Goal: Task Accomplishment & Management: Complete application form

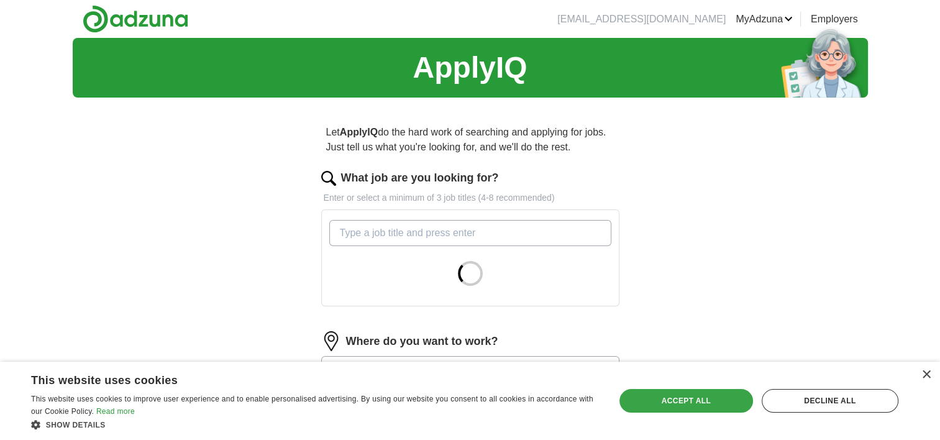
click at [661, 397] on div "Accept all" at bounding box center [686, 401] width 134 height 24
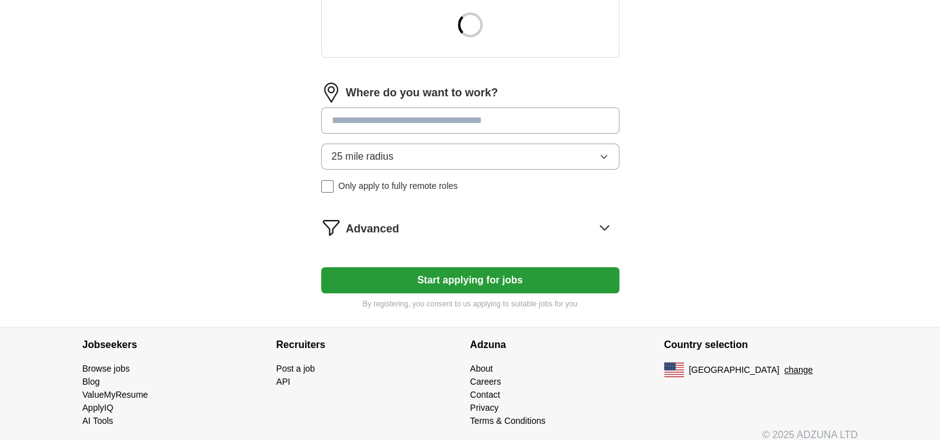
scroll to position [124, 0]
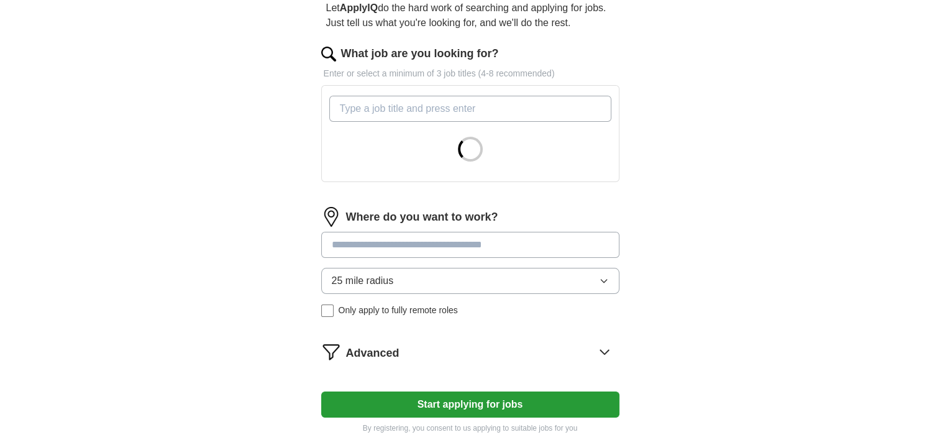
click at [480, 250] on input at bounding box center [470, 245] width 298 height 26
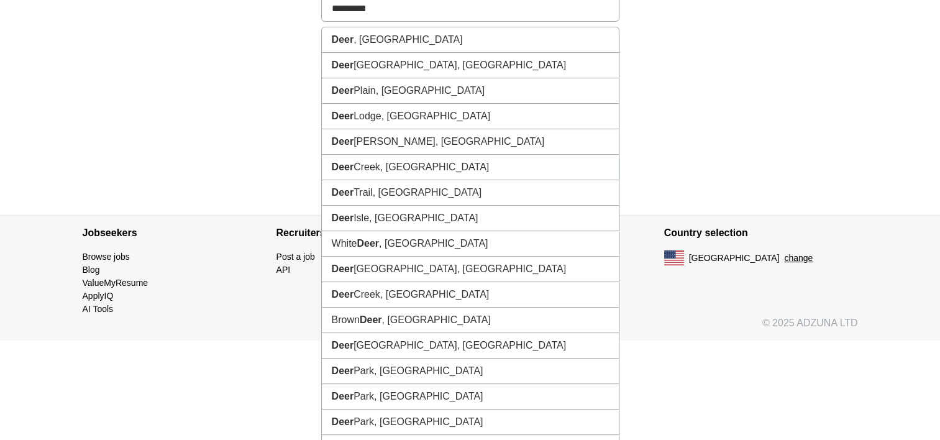
scroll to position [205, 0]
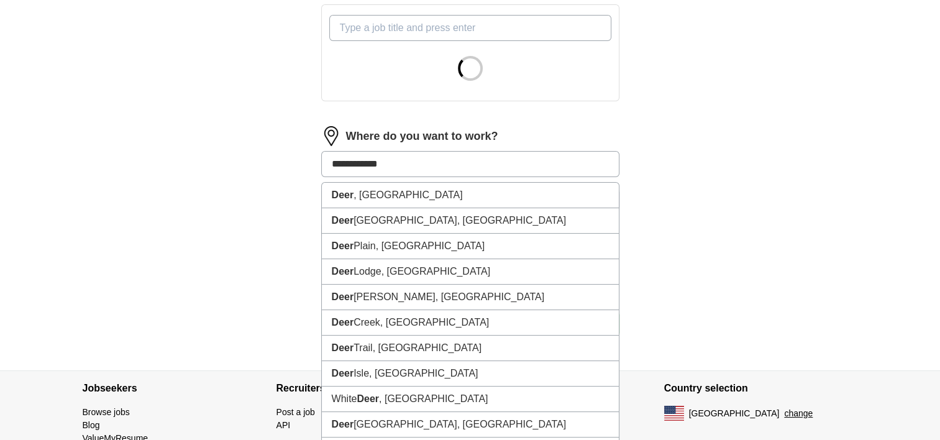
type input "**********"
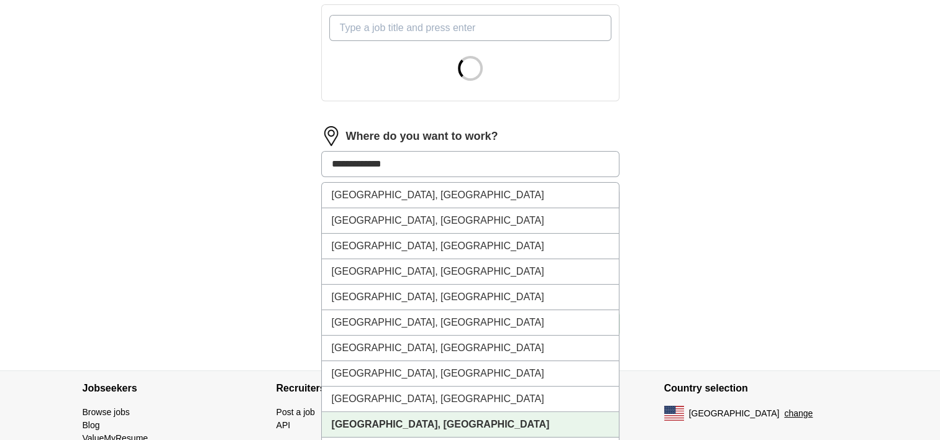
click at [370, 423] on strong "[GEOGRAPHIC_DATA], [GEOGRAPHIC_DATA]" at bounding box center [441, 424] width 218 height 11
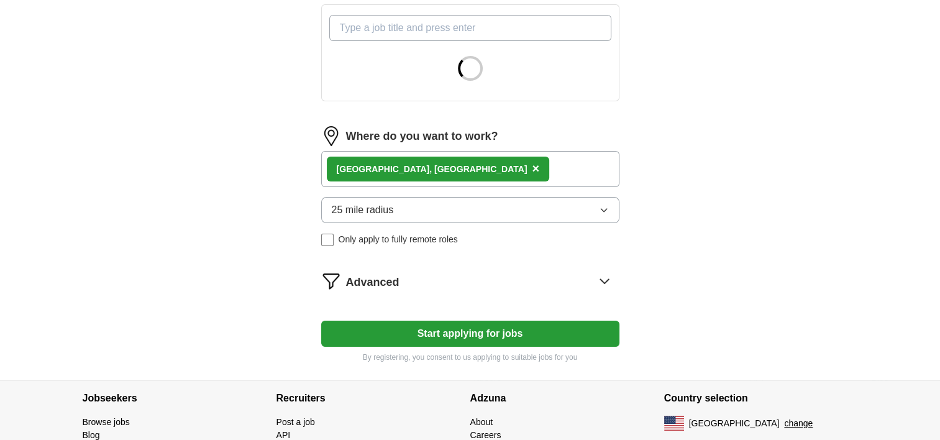
scroll to position [19, 0]
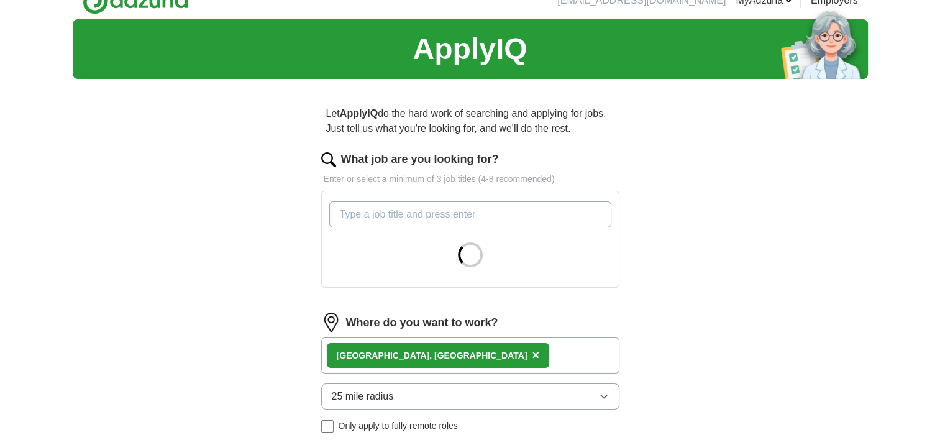
click at [418, 212] on input "What job are you looking for?" at bounding box center [470, 214] width 282 height 26
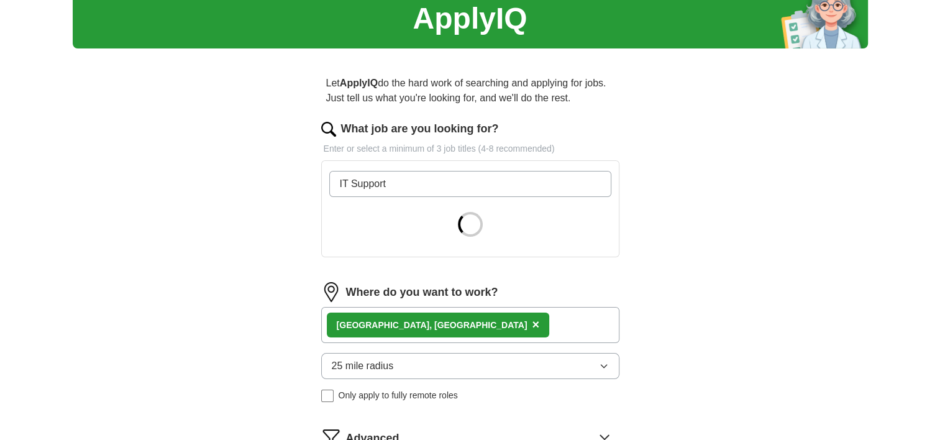
scroll to position [0, 0]
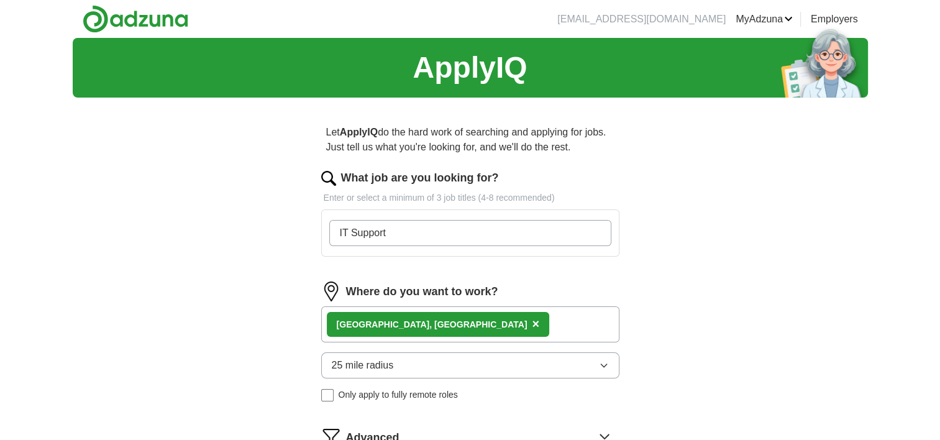
click at [486, 230] on input "IT Support" at bounding box center [470, 233] width 282 height 26
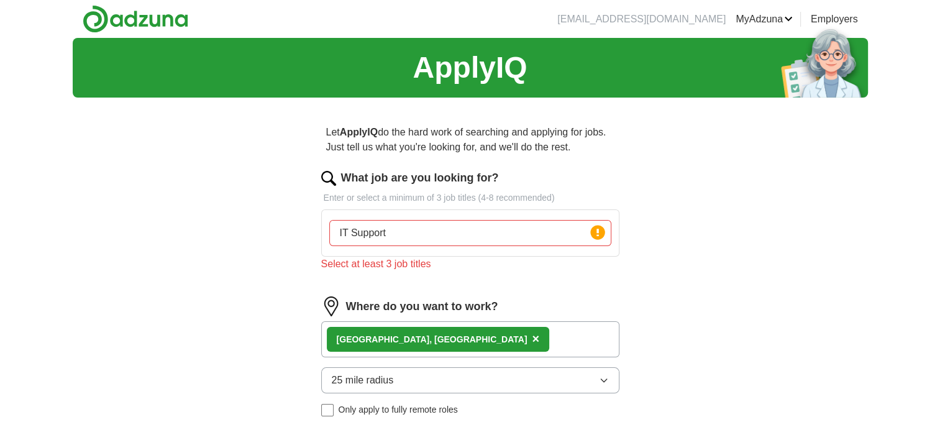
click at [439, 237] on input "IT Support" at bounding box center [470, 233] width 282 height 26
type input "I"
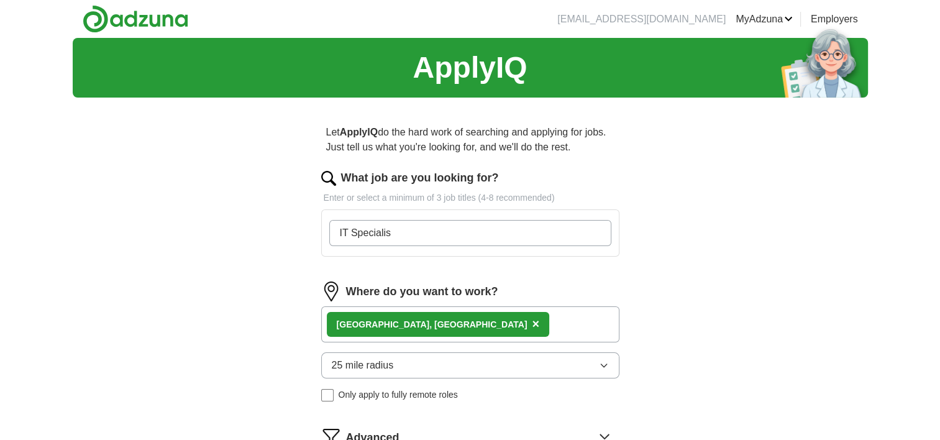
type input "IT Specialist"
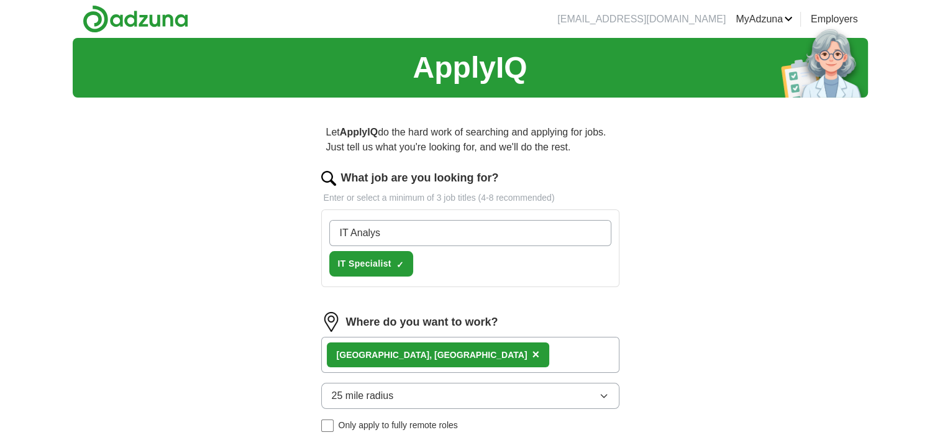
type input "IT Analyst"
type input "IT Support"
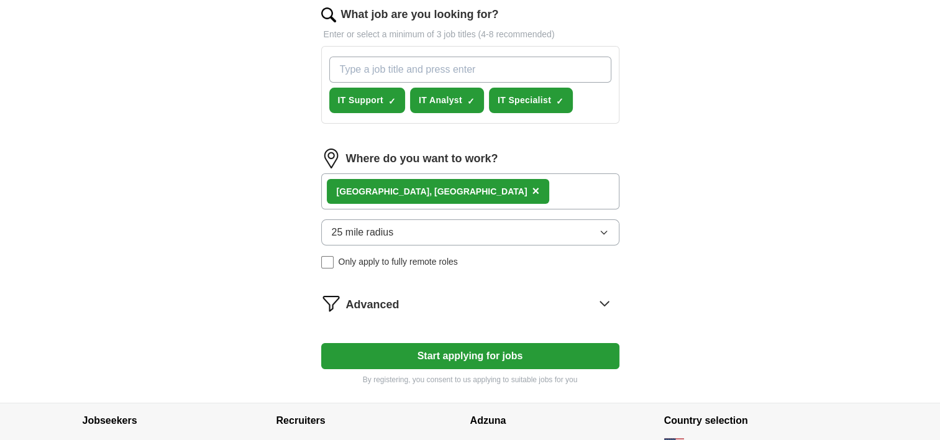
scroll to position [186, 0]
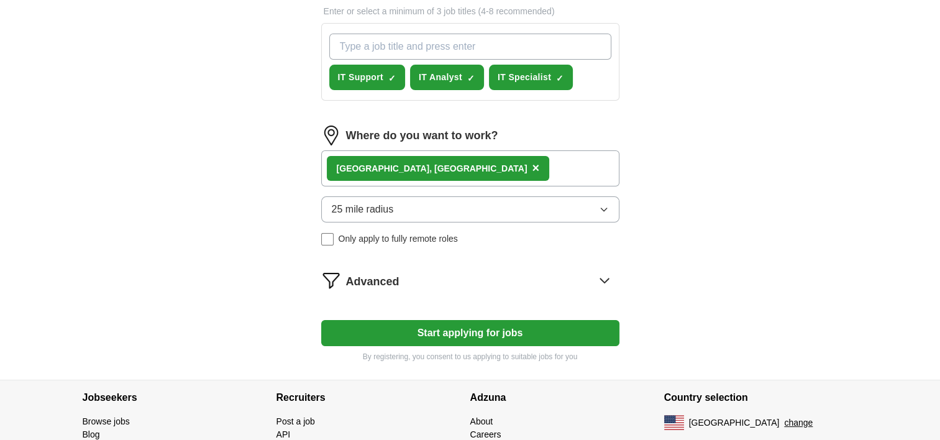
click at [440, 233] on span "Only apply to fully remote roles" at bounding box center [398, 238] width 119 height 13
click at [471, 334] on button "Start applying for jobs" at bounding box center [470, 333] width 298 height 26
